Goal: Task Accomplishment & Management: Manage account settings

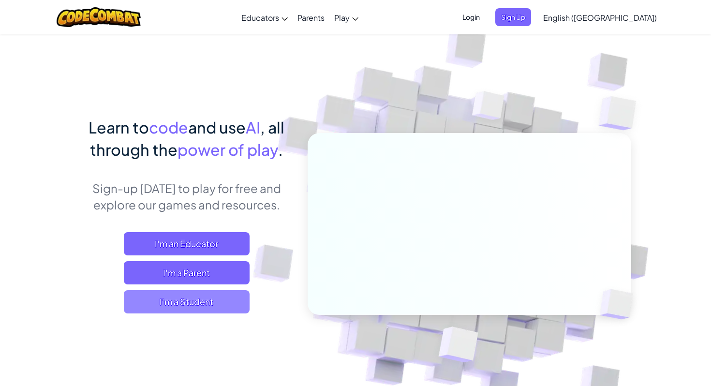
click at [183, 311] on span "I'm a Student" at bounding box center [187, 301] width 126 height 23
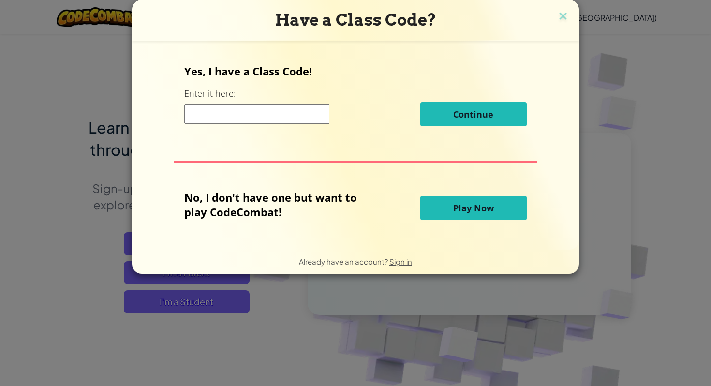
click at [253, 115] on input at bounding box center [256, 114] width 145 height 19
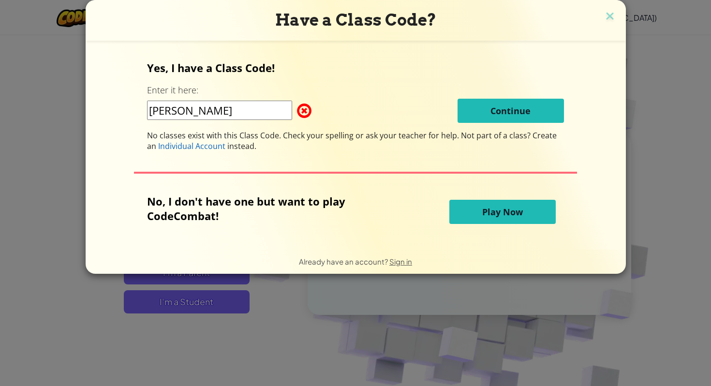
click at [256, 106] on input "[PERSON_NAME]" at bounding box center [219, 110] width 145 height 19
type input "s"
click at [613, 12] on img at bounding box center [610, 17] width 13 height 15
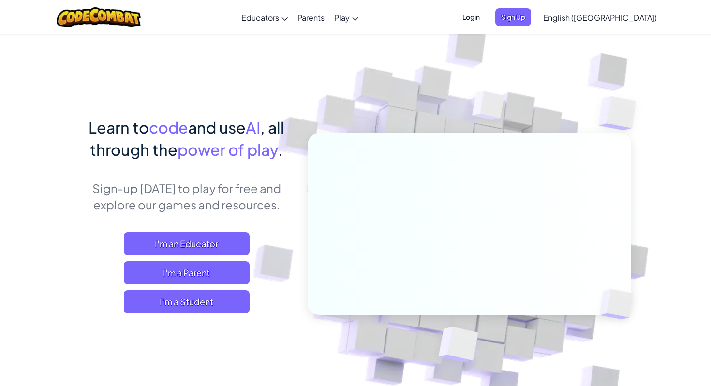
click at [486, 11] on span "Login" at bounding box center [471, 17] width 29 height 18
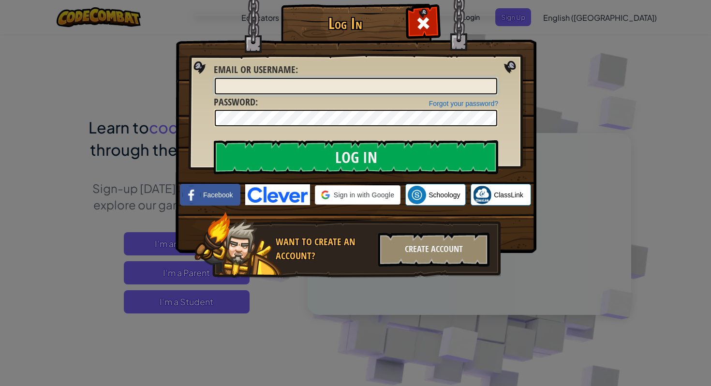
type input "SereneJ"
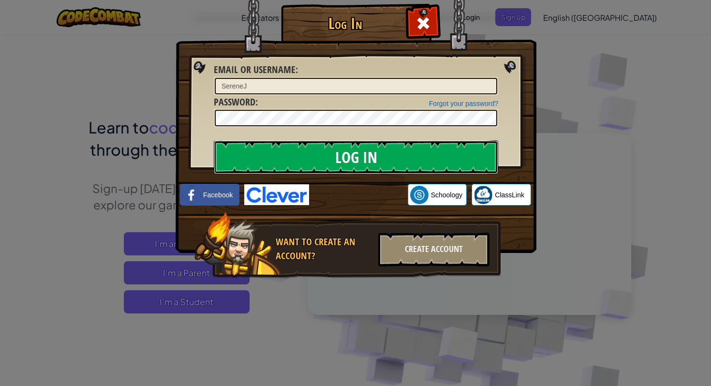
click at [385, 162] on input "Log In" at bounding box center [356, 157] width 285 height 34
